Goal: Task Accomplishment & Management: Complete application form

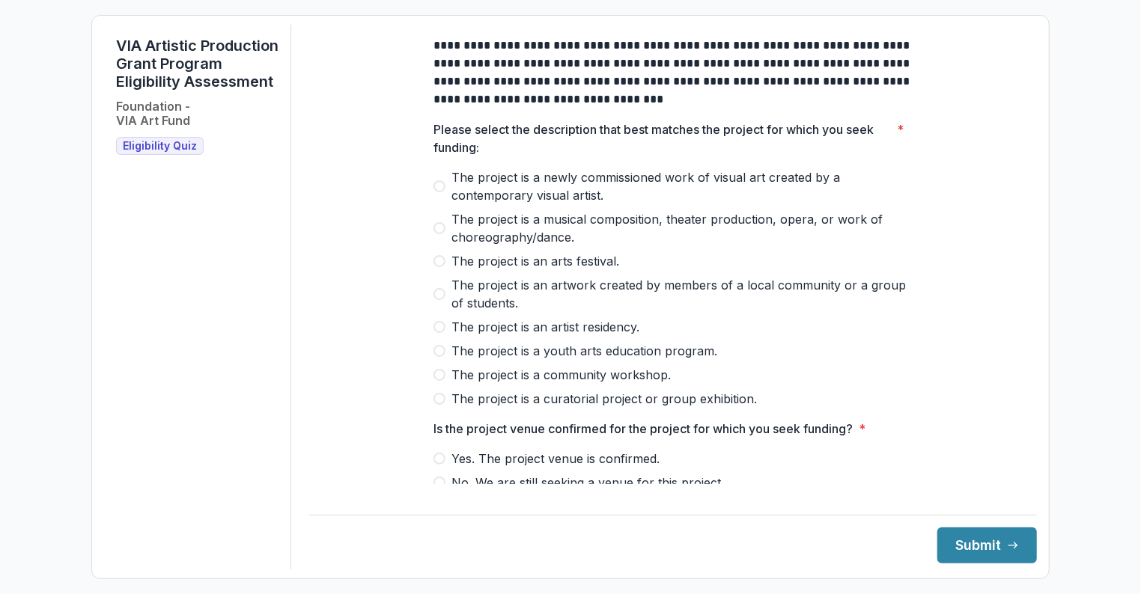
click at [436, 192] on span at bounding box center [439, 186] width 12 height 12
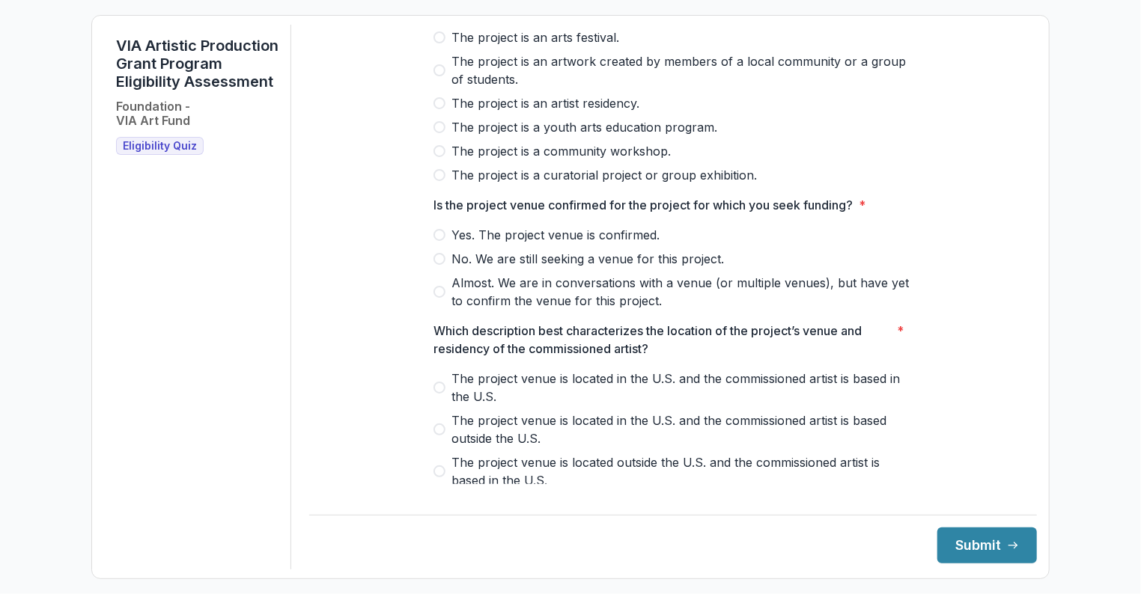
scroll to position [225, 0]
click at [438, 240] on span at bounding box center [439, 234] width 12 height 12
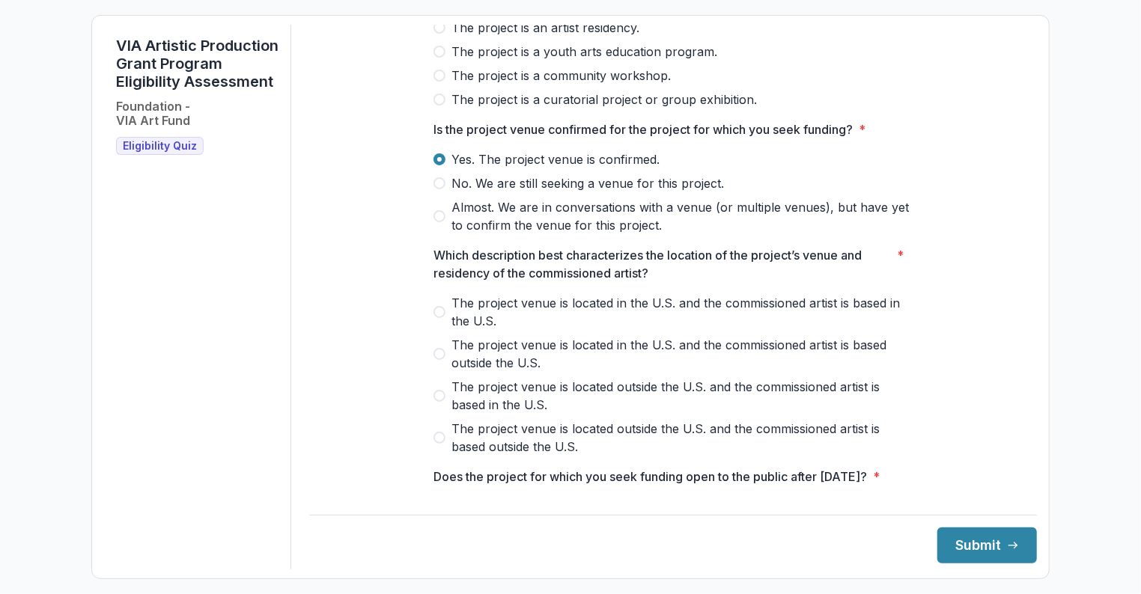
scroll to position [374, 0]
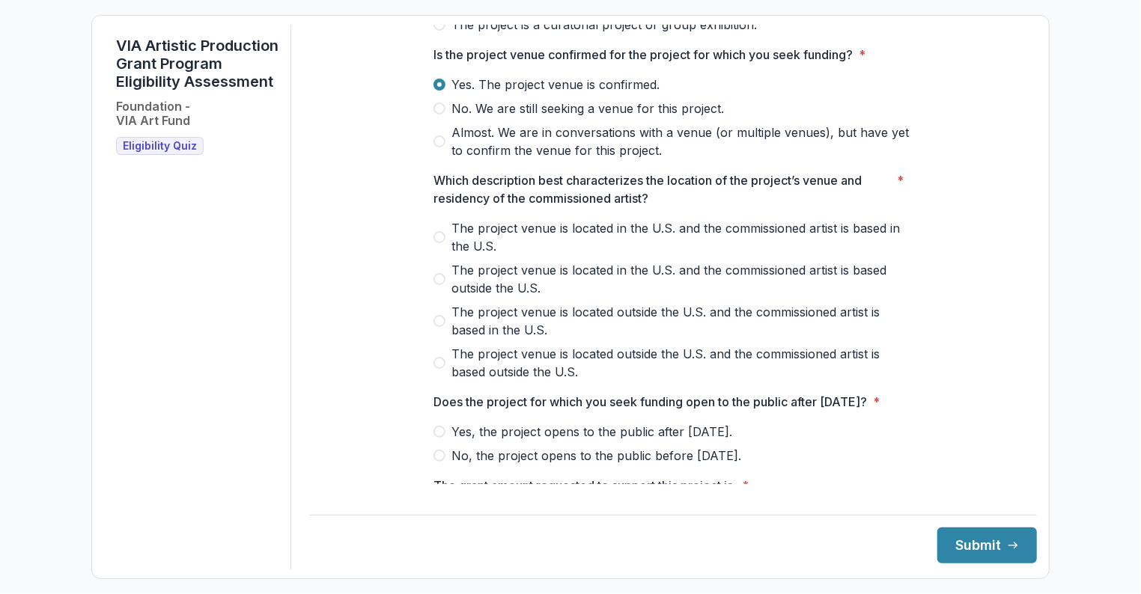
click at [433, 242] on label "The project venue is located in the U.S. and the commissioned artist is based i…" at bounding box center [672, 237] width 479 height 36
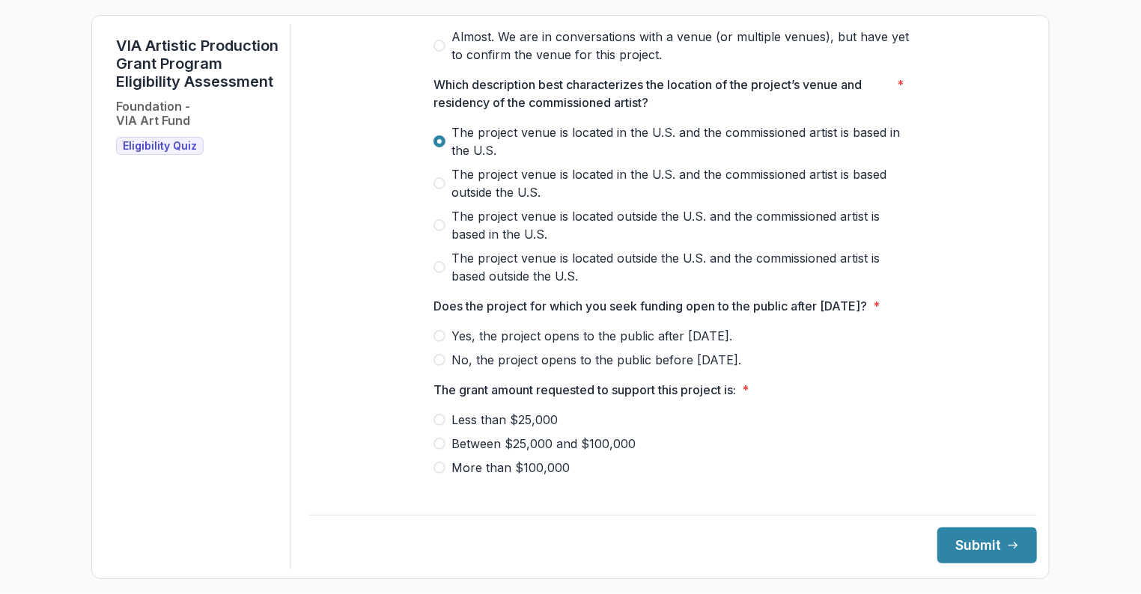
scroll to position [524, 0]
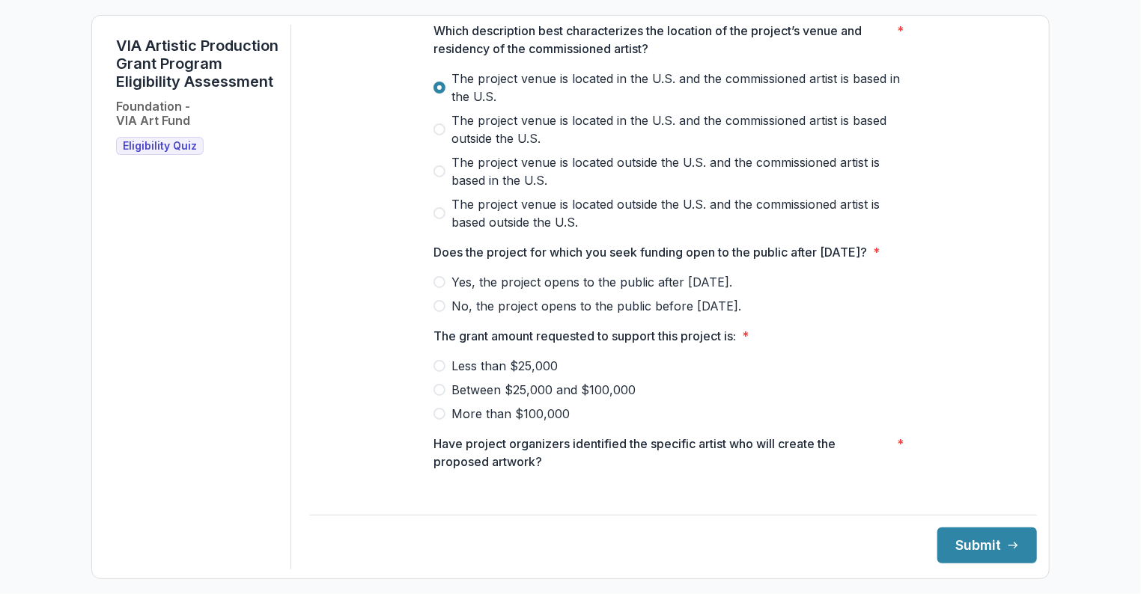
click at [442, 312] on span at bounding box center [439, 306] width 12 height 12
click at [436, 396] on span at bounding box center [439, 390] width 12 height 12
click at [443, 291] on label "Yes, the project opens to the public after May 1, 2026." at bounding box center [672, 282] width 479 height 18
click at [437, 135] on span at bounding box center [439, 130] width 12 height 12
click at [445, 177] on label "The project venue is located outside the U.S. and the commissioned artist is ba…" at bounding box center [672, 171] width 479 height 36
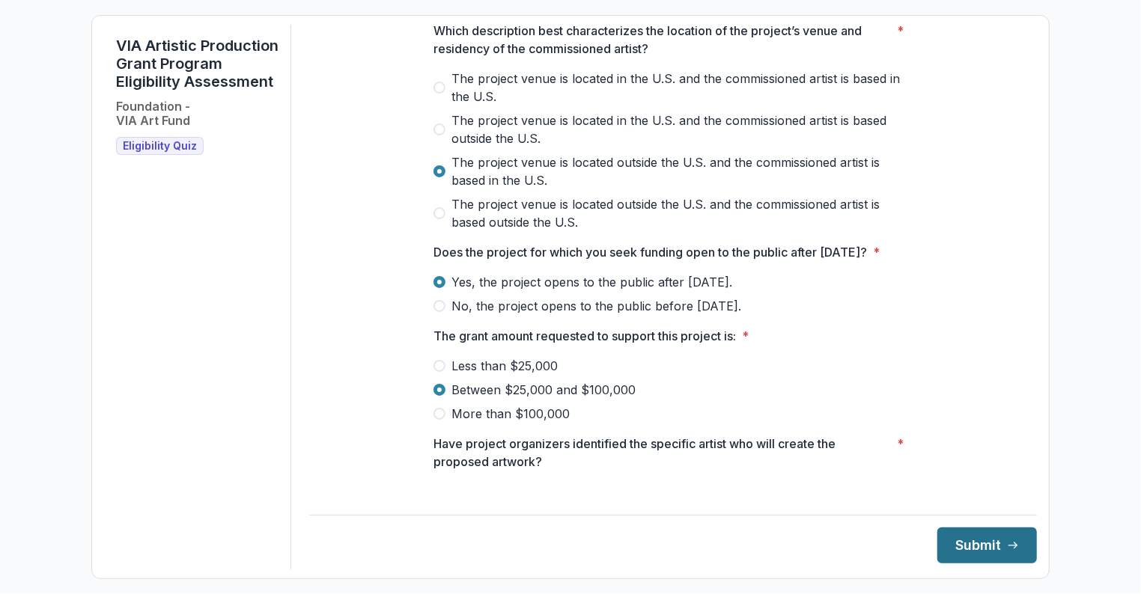
click at [973, 535] on button "Submit" at bounding box center [987, 546] width 100 height 36
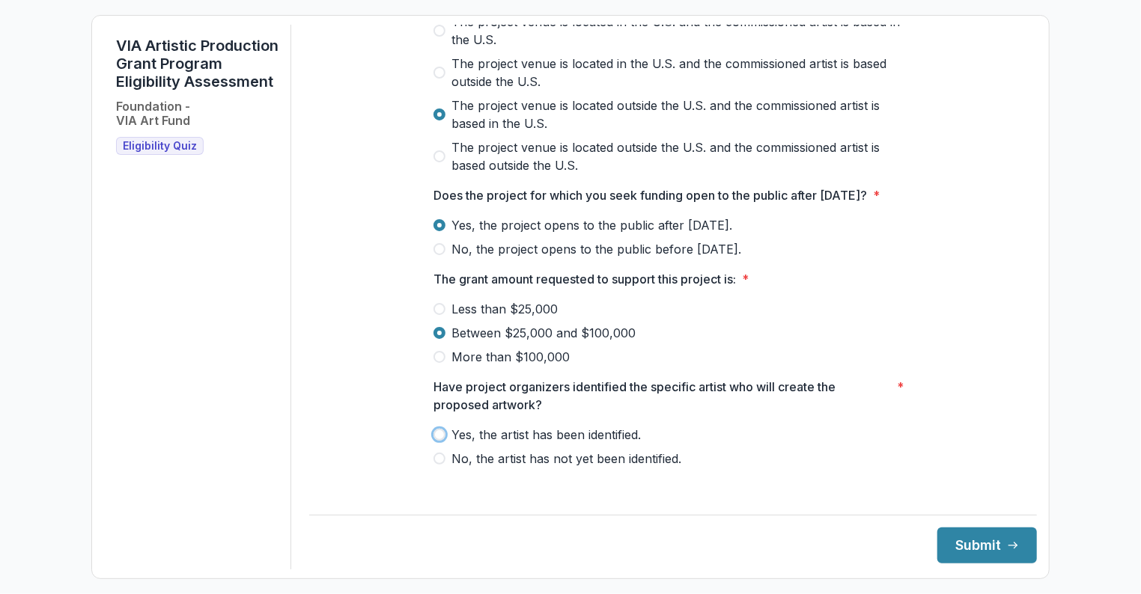
scroll to position [605, 0]
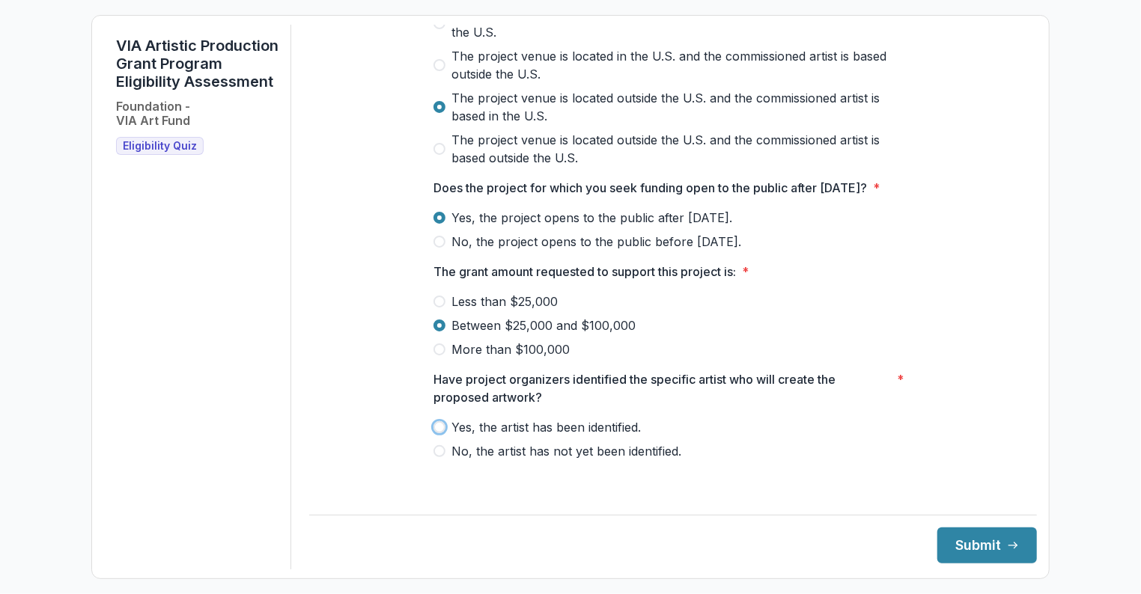
click at [592, 436] on span "Yes, the artist has been identified." at bounding box center [545, 427] width 189 height 18
click at [948, 540] on button "Submit" at bounding box center [987, 546] width 100 height 36
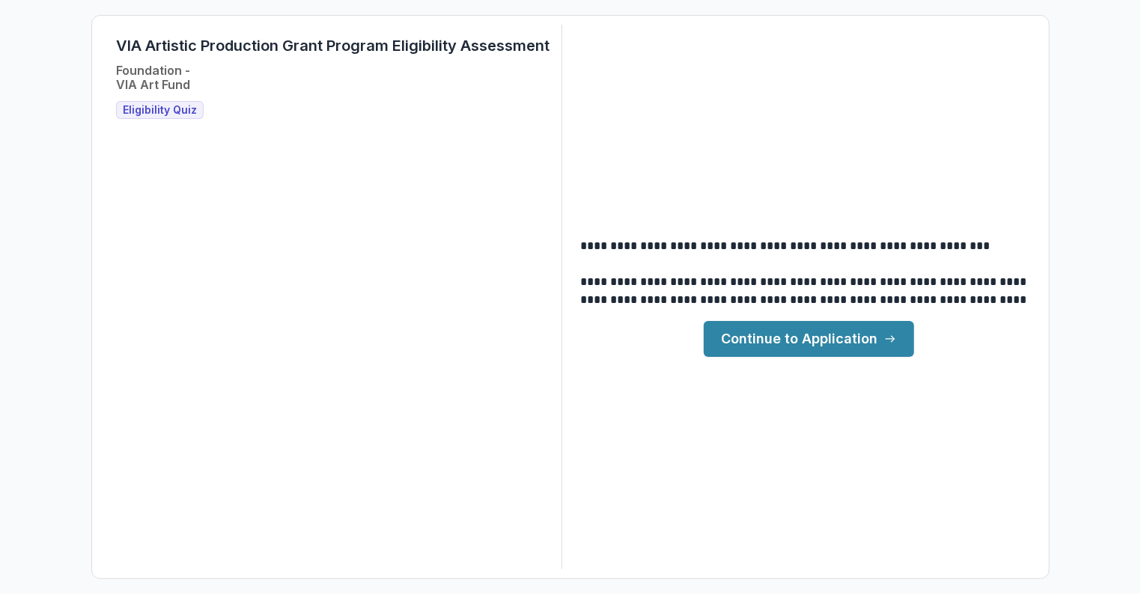
click at [779, 337] on link "Continue to Application" at bounding box center [809, 339] width 210 height 36
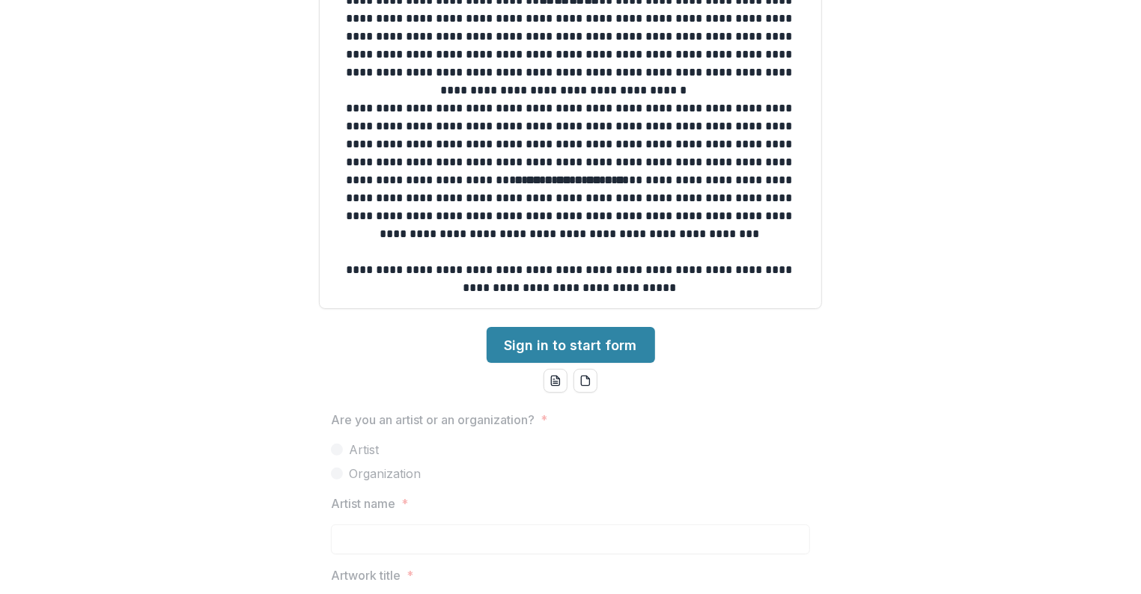
scroll to position [374, 0]
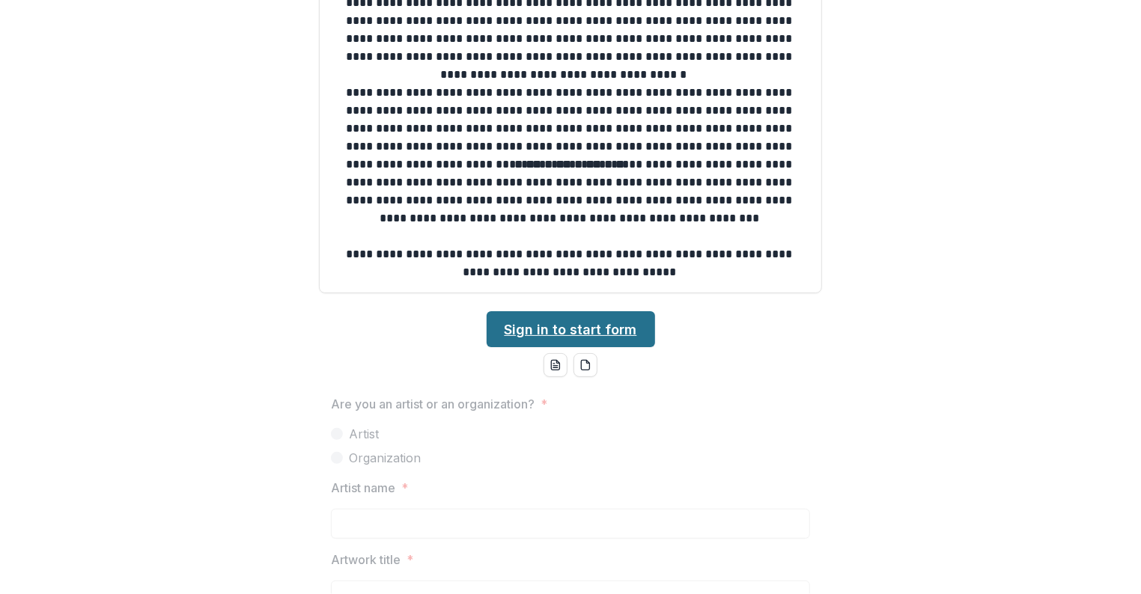
click at [578, 321] on link "Sign in to start form" at bounding box center [571, 329] width 168 height 36
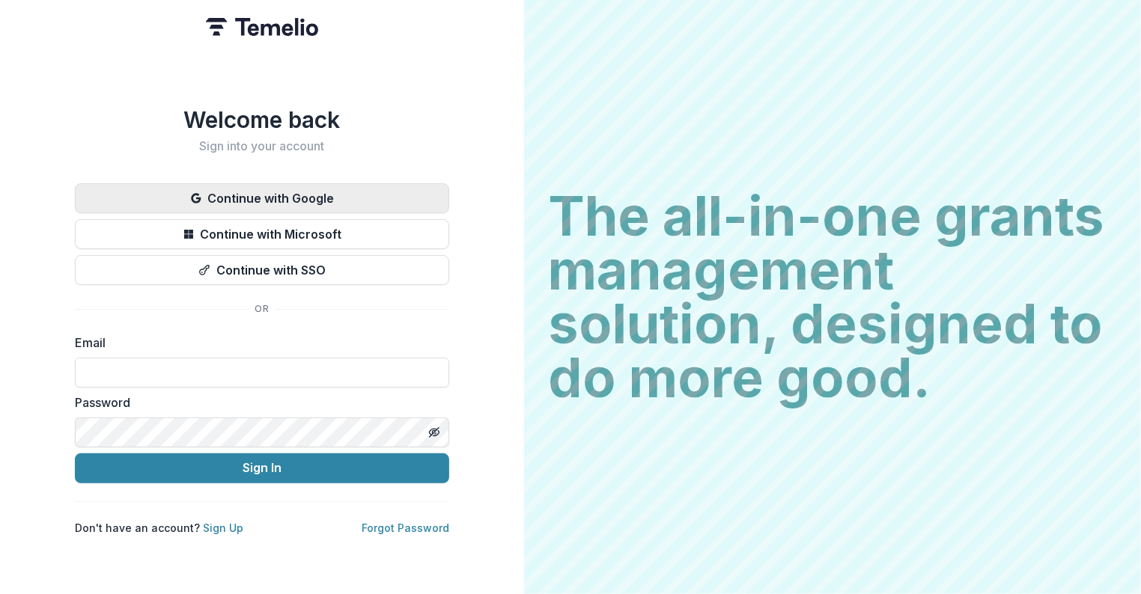
click at [332, 197] on button "Continue with Google" at bounding box center [262, 198] width 374 height 30
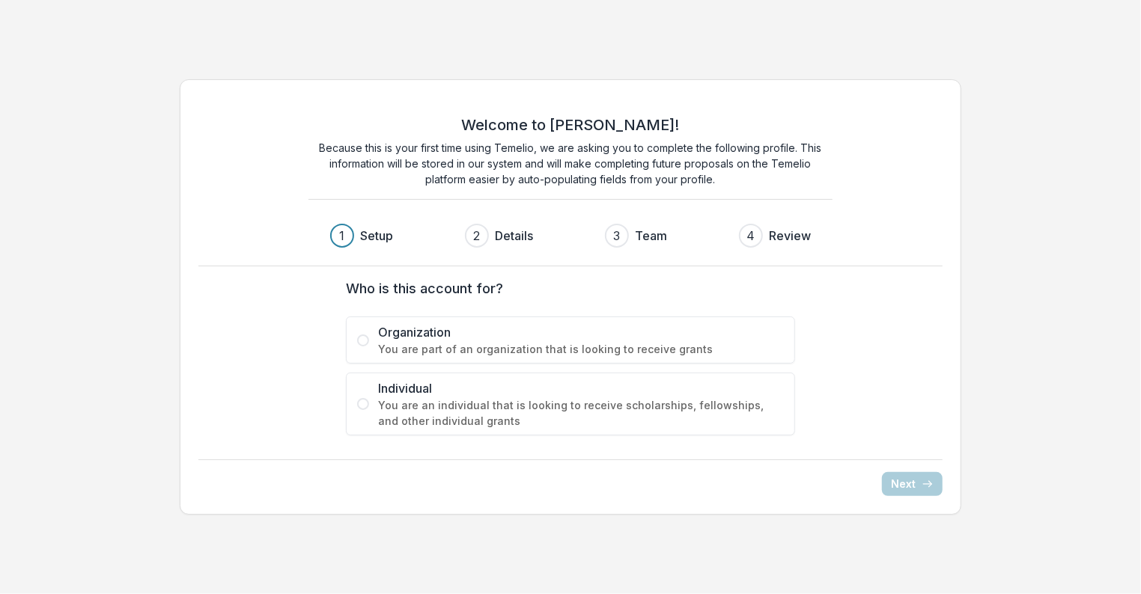
click at [488, 422] on span "You are an individual that is looking to receive scholarships, fellowships, and…" at bounding box center [581, 412] width 406 height 31
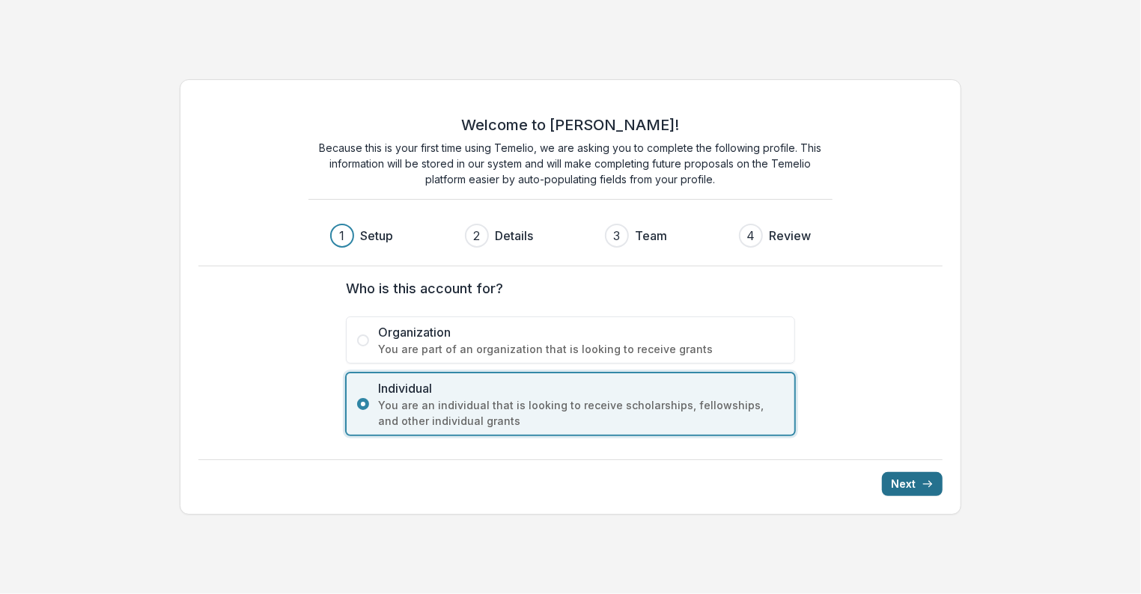
click at [915, 477] on button "Next" at bounding box center [912, 484] width 61 height 24
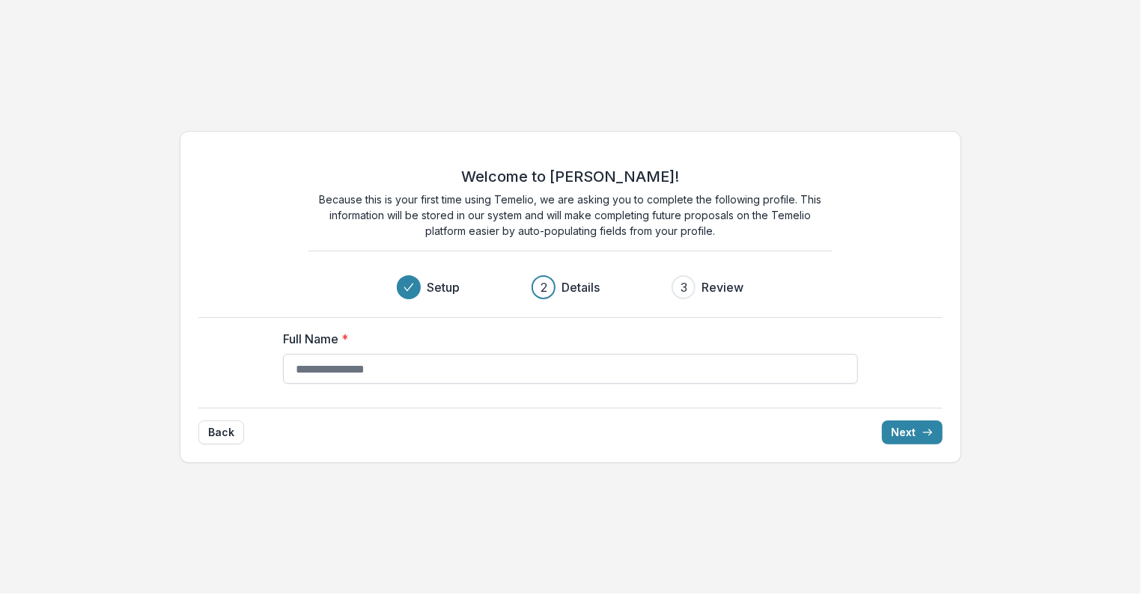
click at [573, 368] on input "Full Name *" at bounding box center [570, 369] width 575 height 30
type input "**********"
click at [915, 421] on button "Next" at bounding box center [912, 433] width 61 height 24
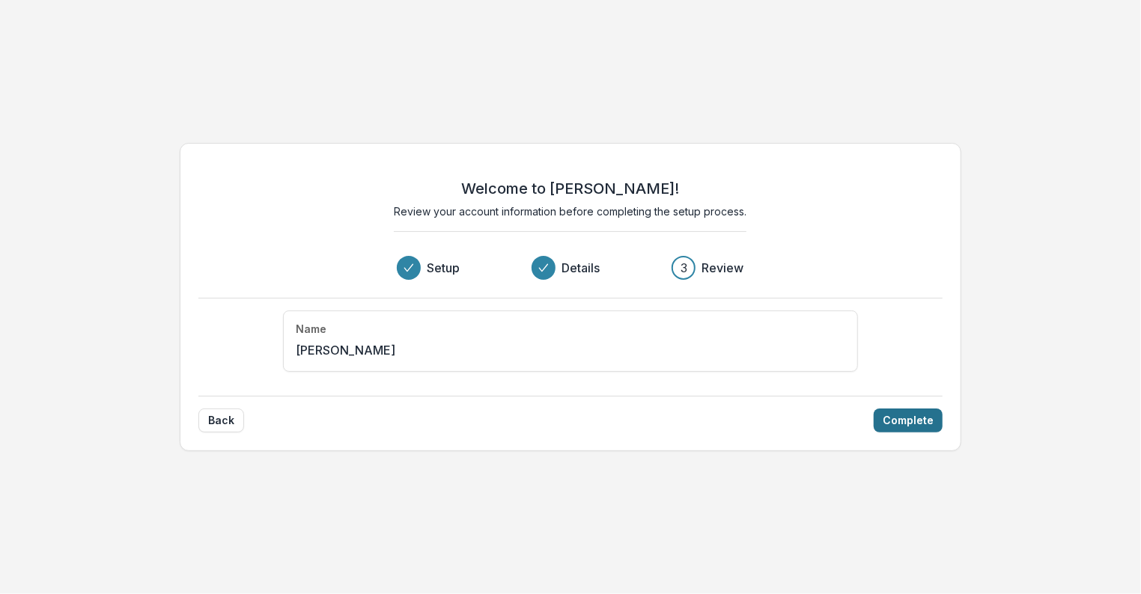
click at [900, 430] on button "Complete" at bounding box center [908, 421] width 69 height 24
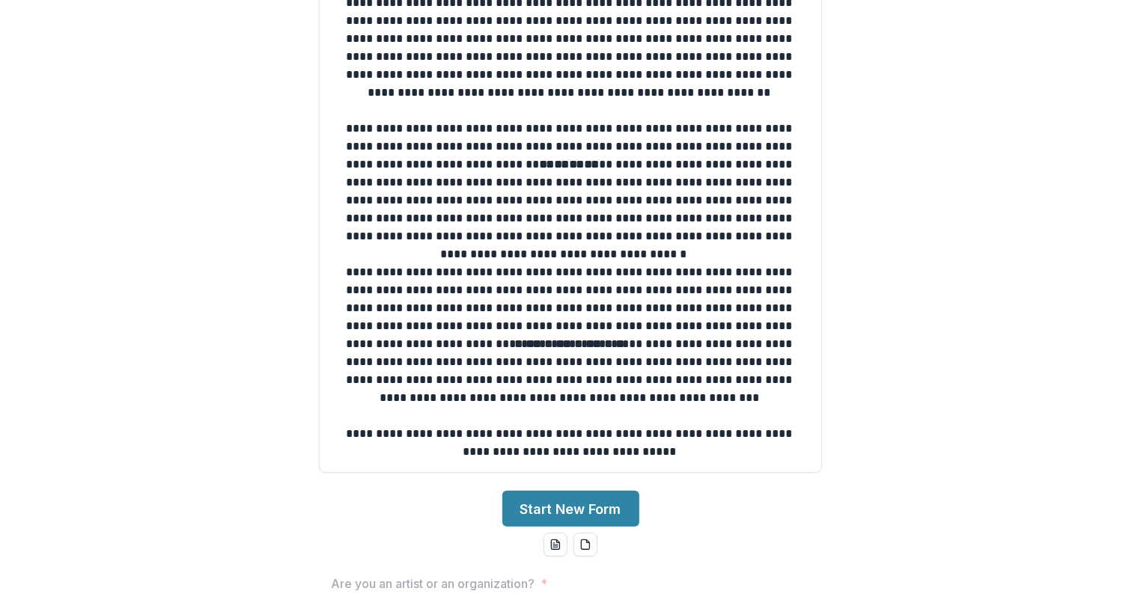
scroll to position [374, 0]
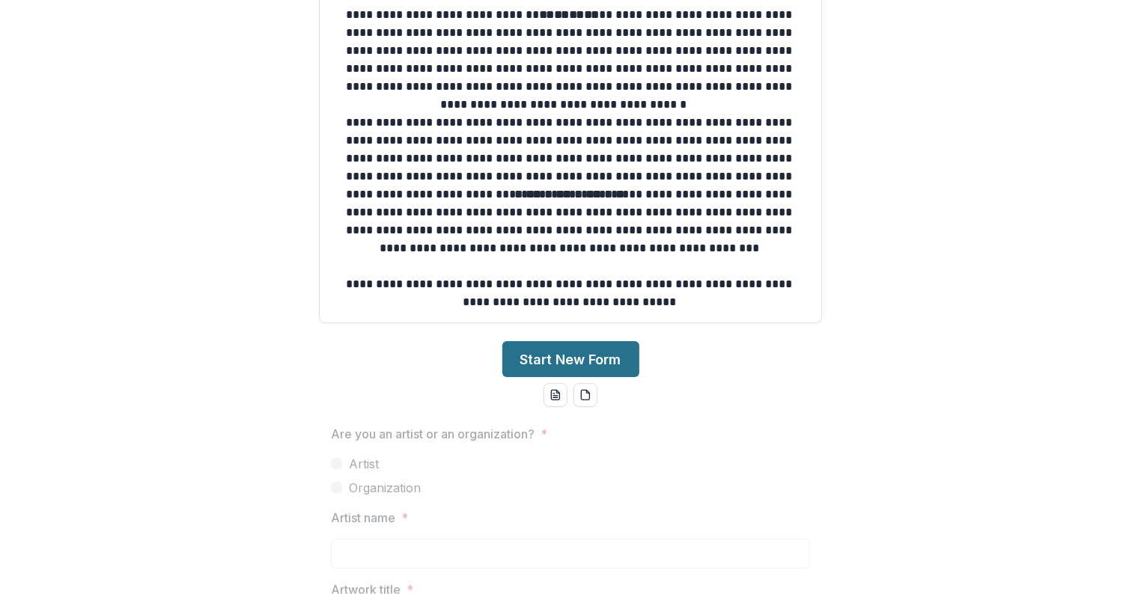
click at [581, 362] on button "Start New Form" at bounding box center [570, 359] width 137 height 36
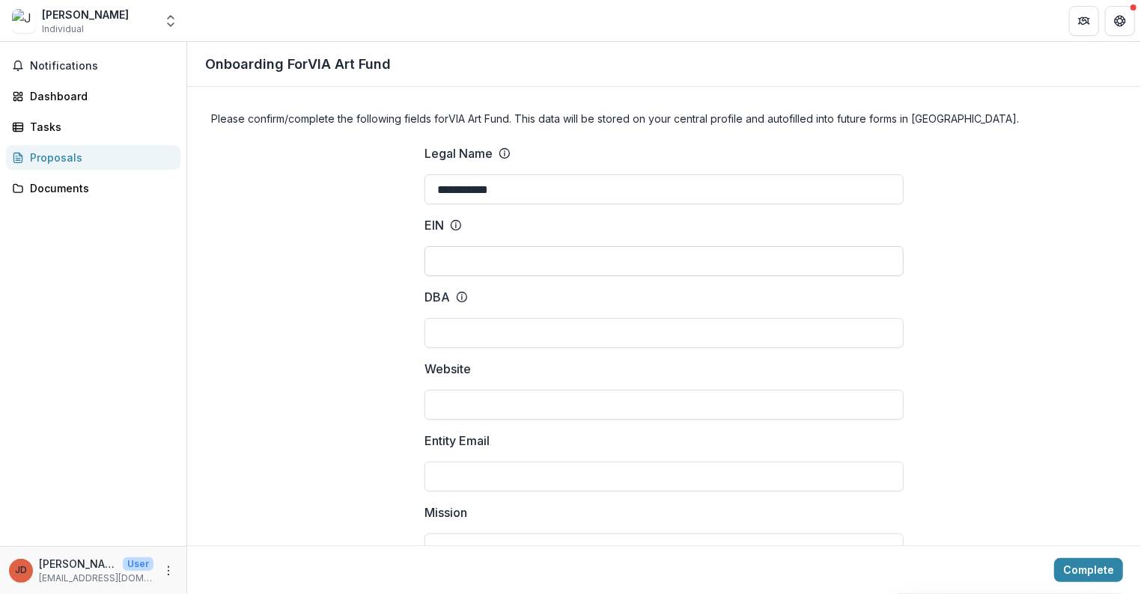
click at [628, 257] on input "EIN" at bounding box center [663, 261] width 479 height 30
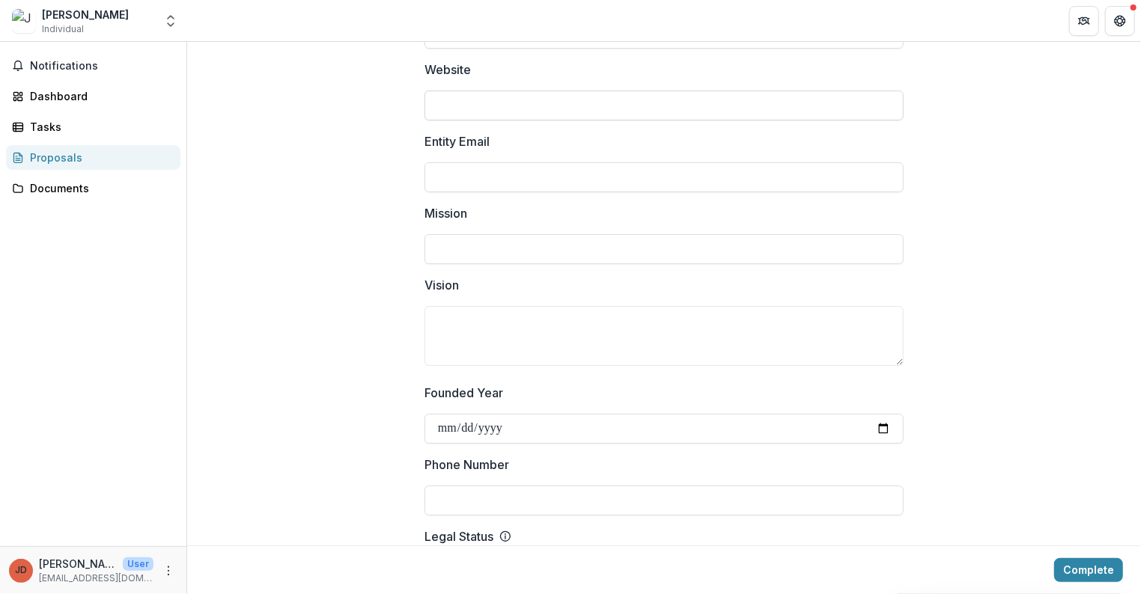
scroll to position [449, 0]
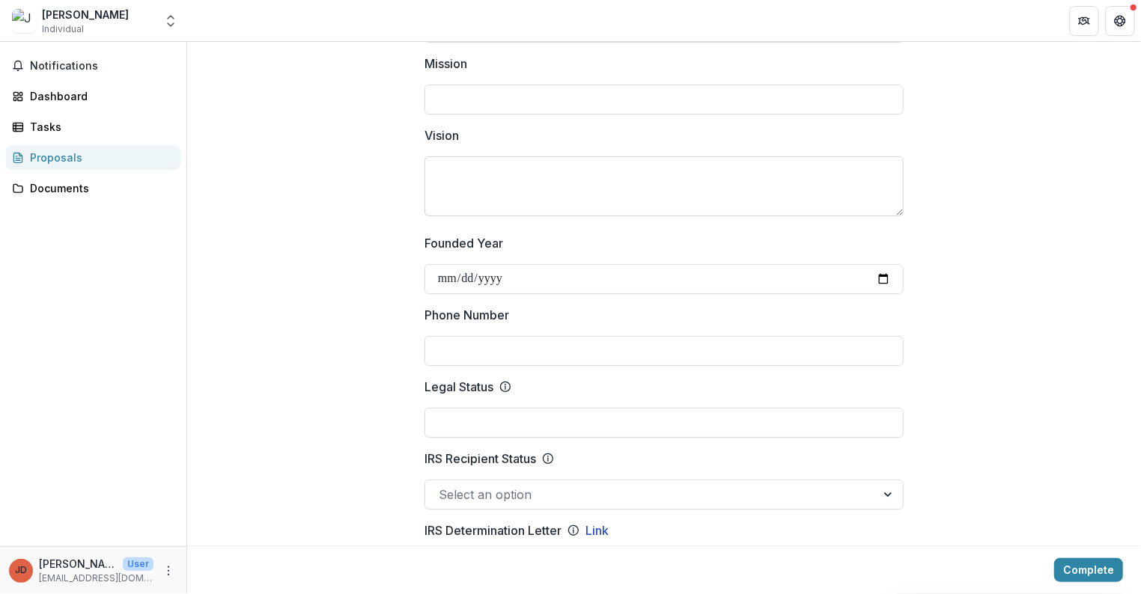
click at [542, 190] on textarea "Vision" at bounding box center [663, 186] width 479 height 60
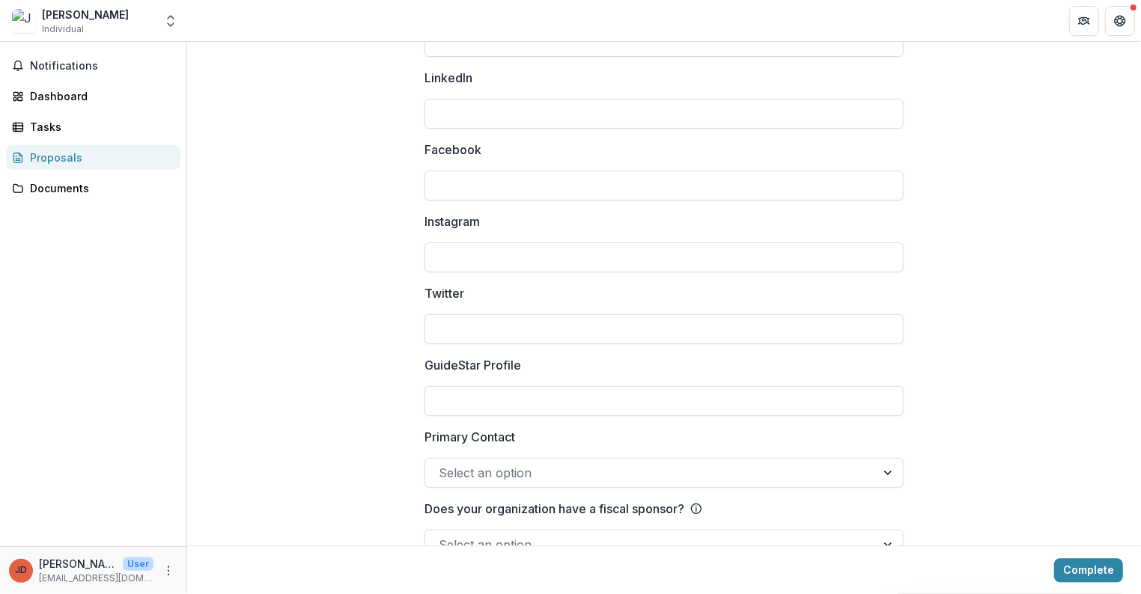
scroll to position [2029, 0]
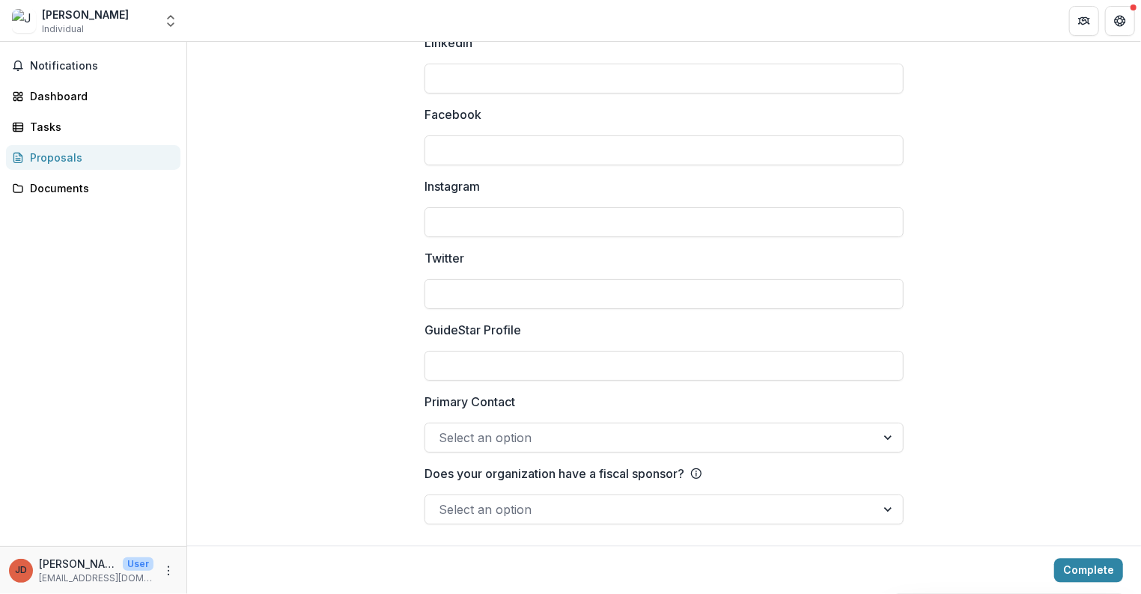
click at [554, 484] on div "Does your organization have a fiscal sponsor? Select an option" at bounding box center [663, 495] width 479 height 60
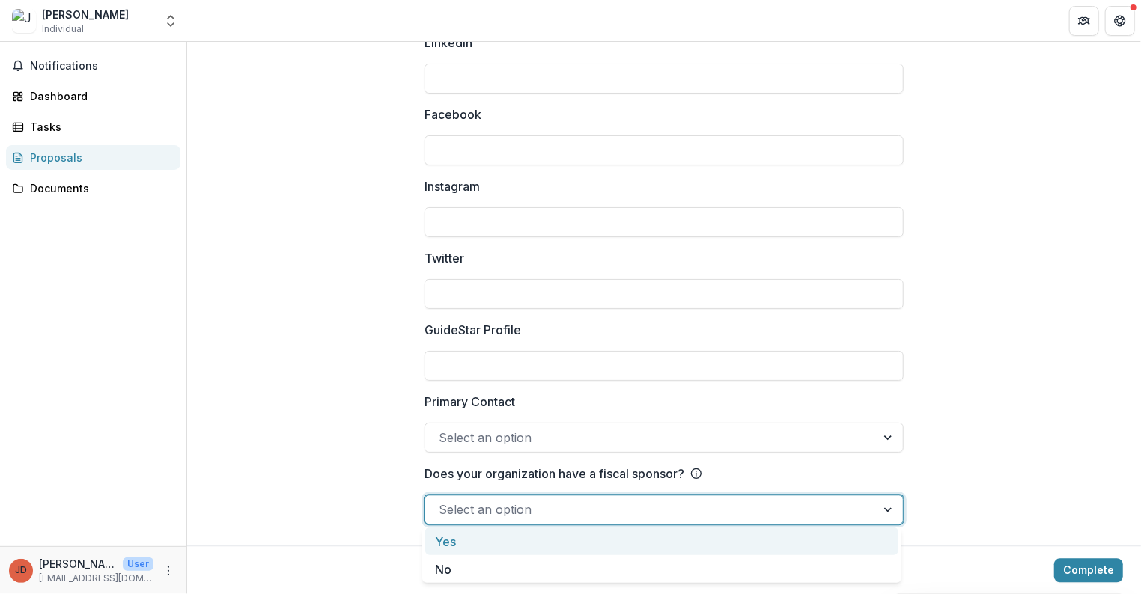
click at [555, 499] on div at bounding box center [651, 509] width 424 height 21
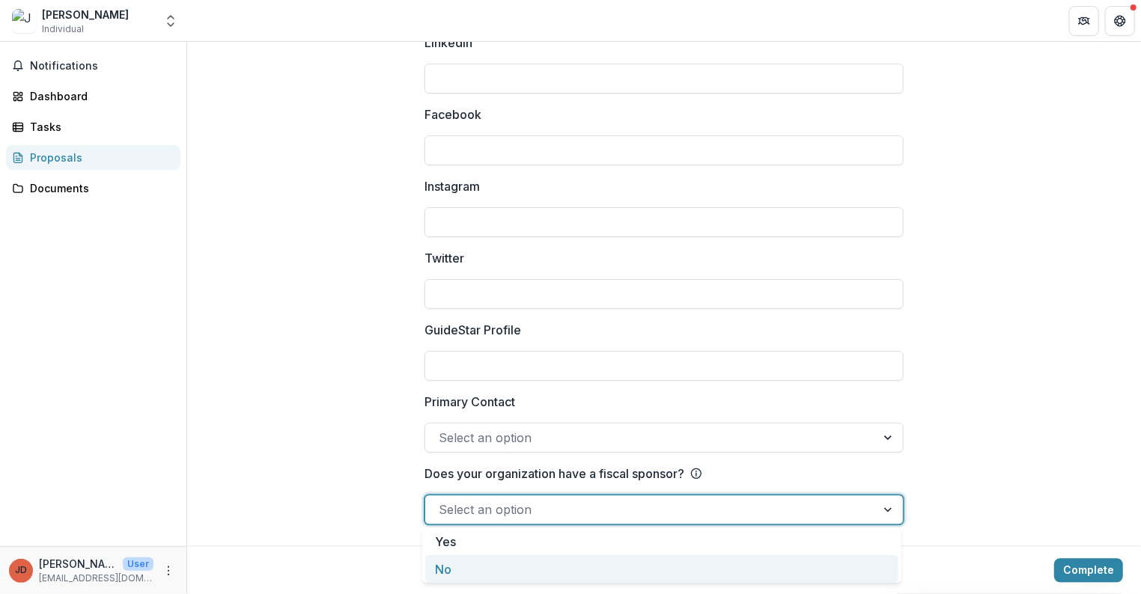
click at [546, 577] on div "No" at bounding box center [661, 569] width 473 height 28
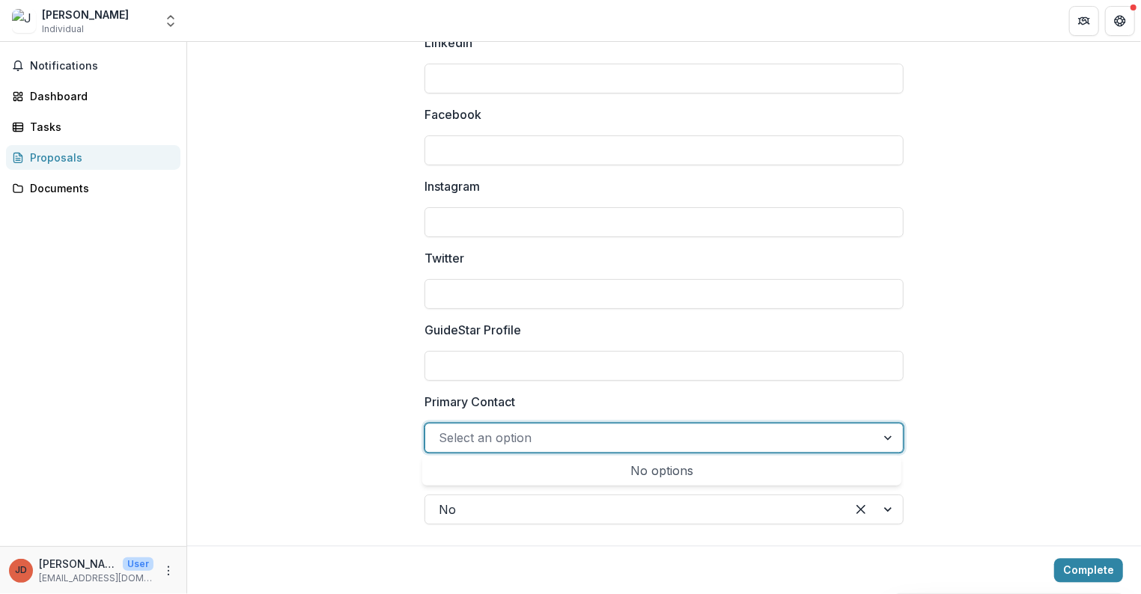
click at [588, 427] on div at bounding box center [651, 437] width 424 height 21
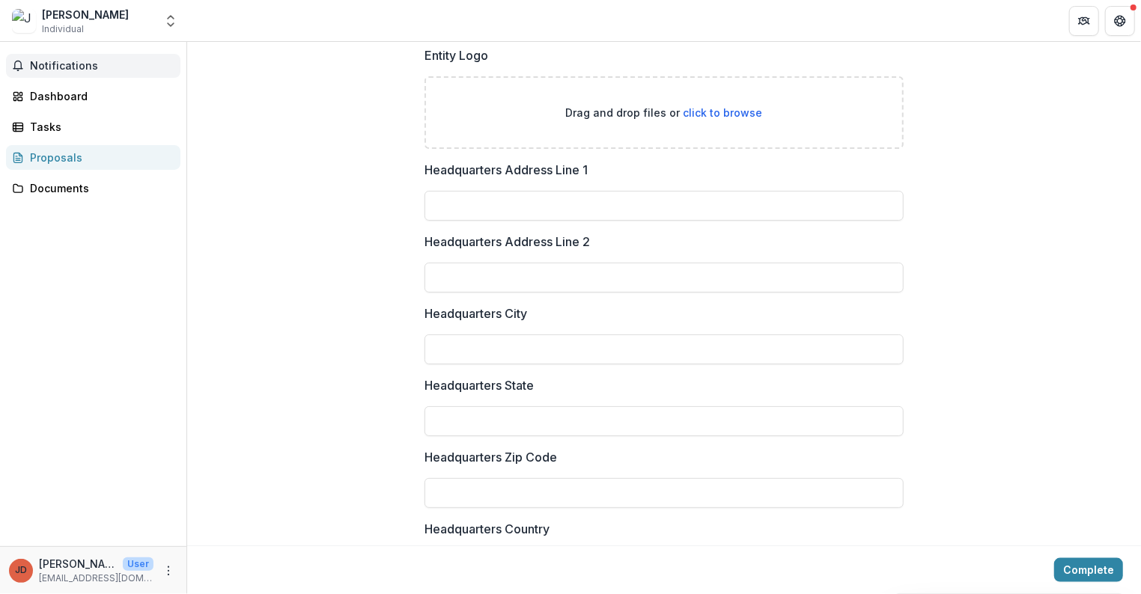
scroll to position [906, 0]
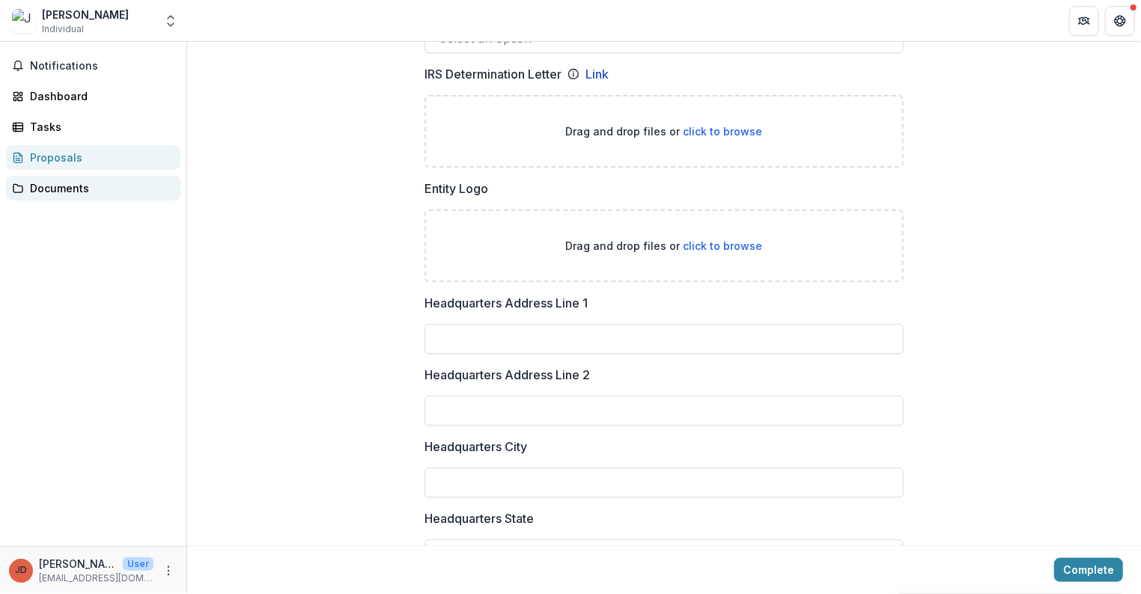
click at [46, 191] on div "Documents" at bounding box center [99, 188] width 138 height 16
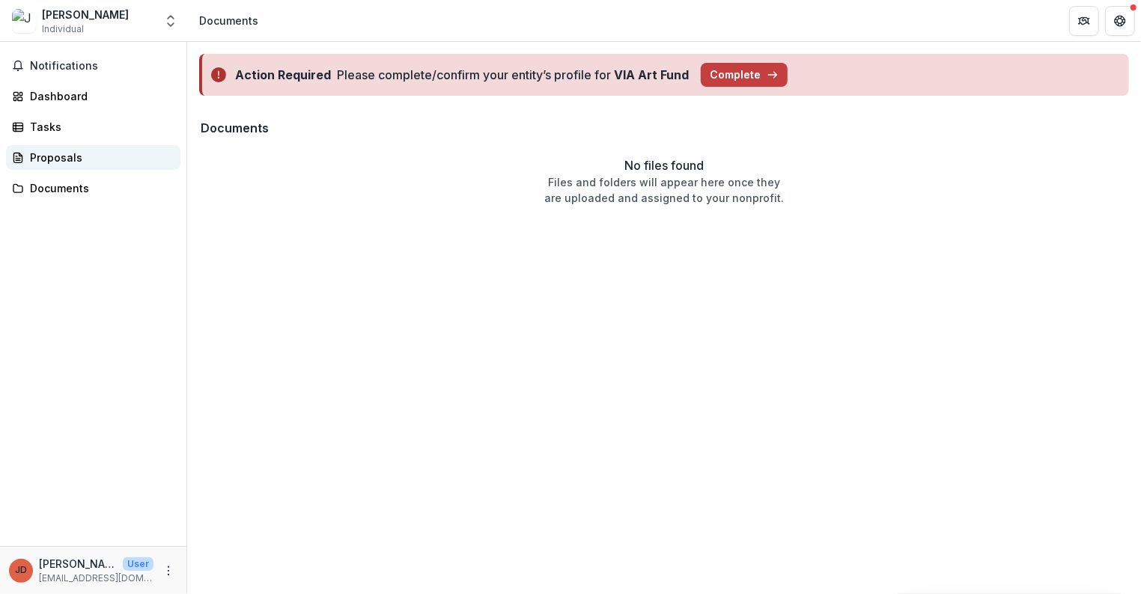
click at [66, 150] on div "Proposals" at bounding box center [99, 158] width 138 height 16
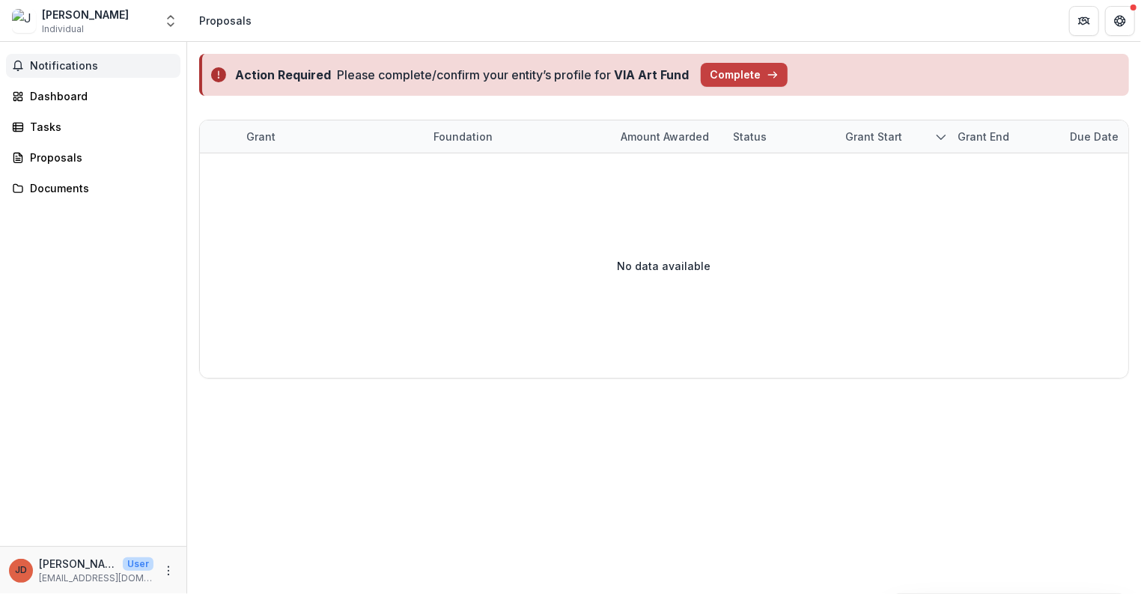
click at [85, 61] on span "Notifications" at bounding box center [102, 66] width 144 height 13
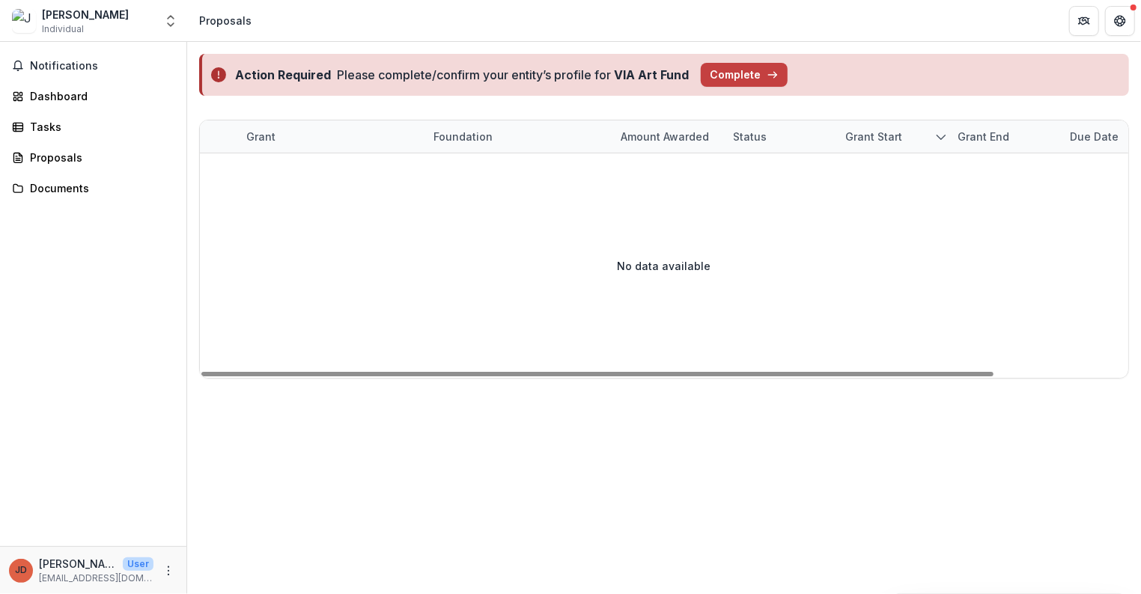
drag, startPoint x: 368, startPoint y: 310, endPoint x: 349, endPoint y: 364, distance: 57.1
click at [349, 364] on div "No data available" at bounding box center [664, 265] width 928 height 225
click at [100, 418] on div "Notifications Dashboard Tasks Proposals Documents" at bounding box center [93, 294] width 186 height 505
